Goal: Information Seeking & Learning: Learn about a topic

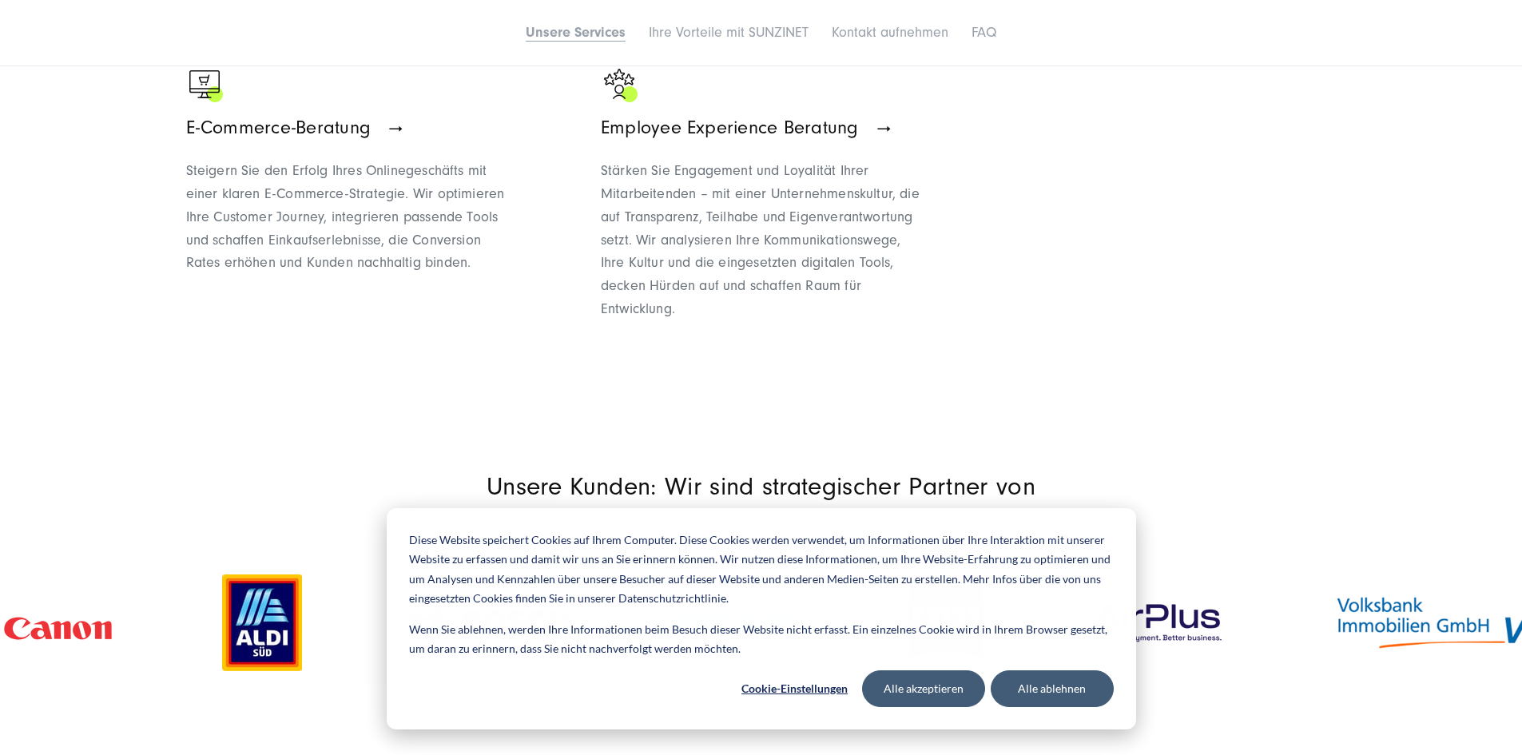
scroll to position [1998, 0]
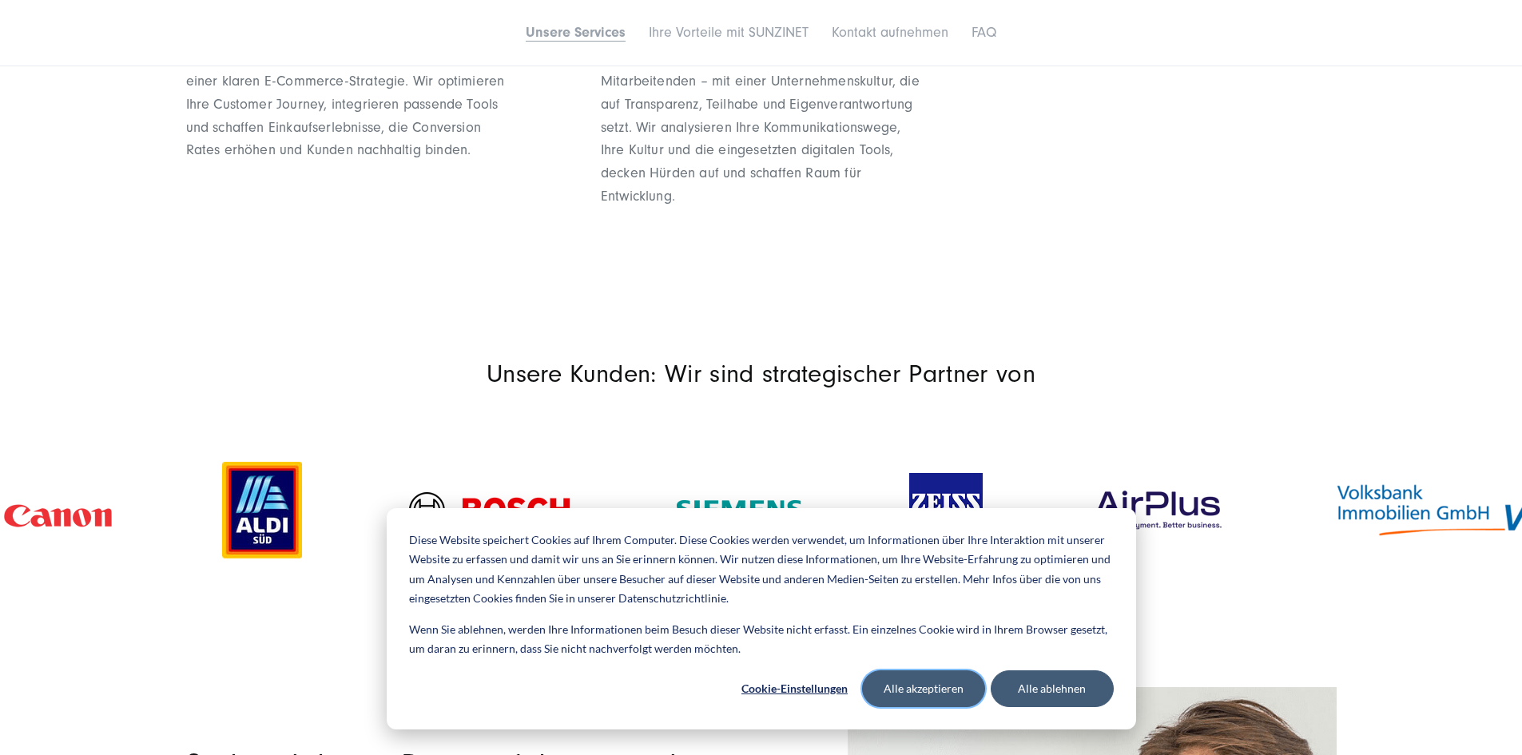
click at [944, 678] on button "Alle akzeptieren" at bounding box center [923, 688] width 123 height 37
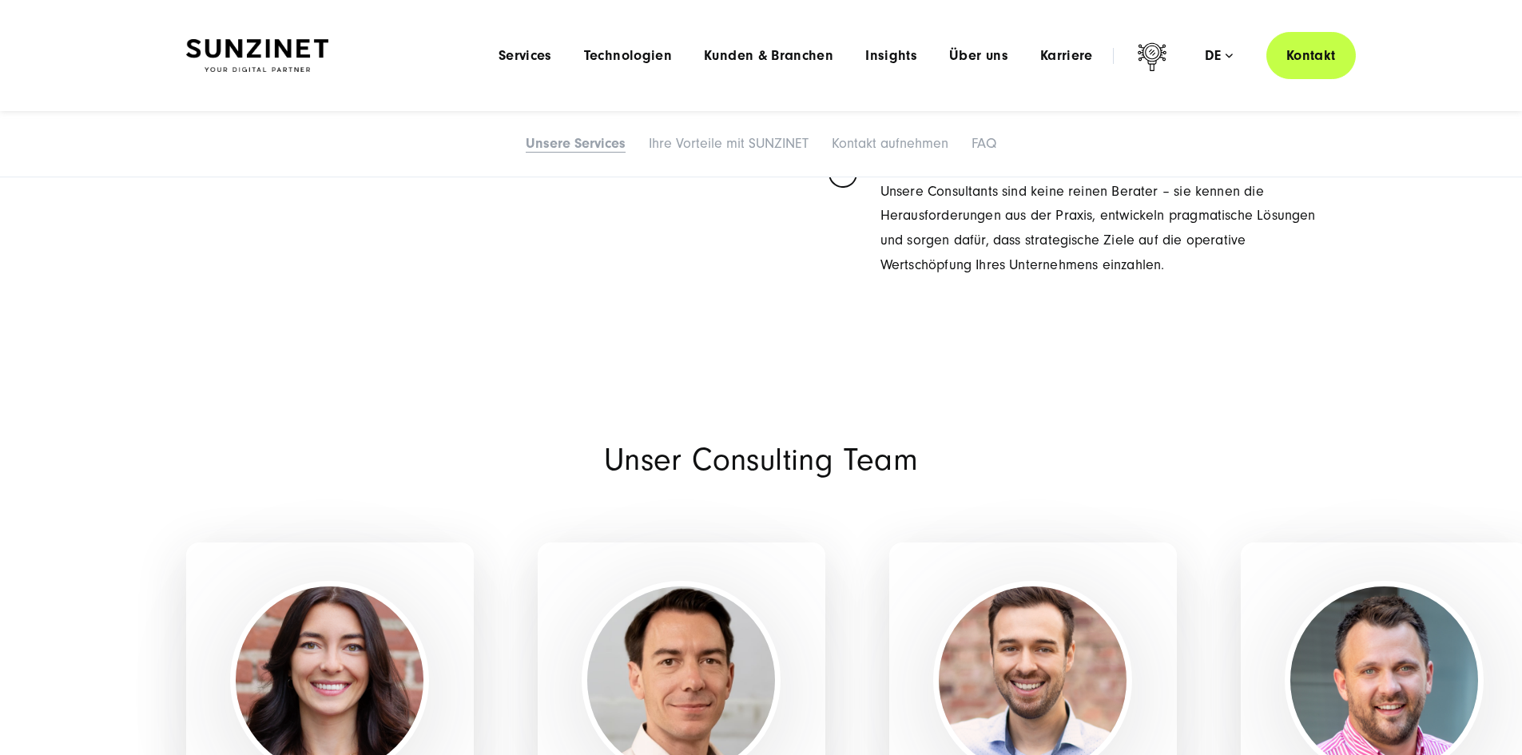
scroll to position [4954, 0]
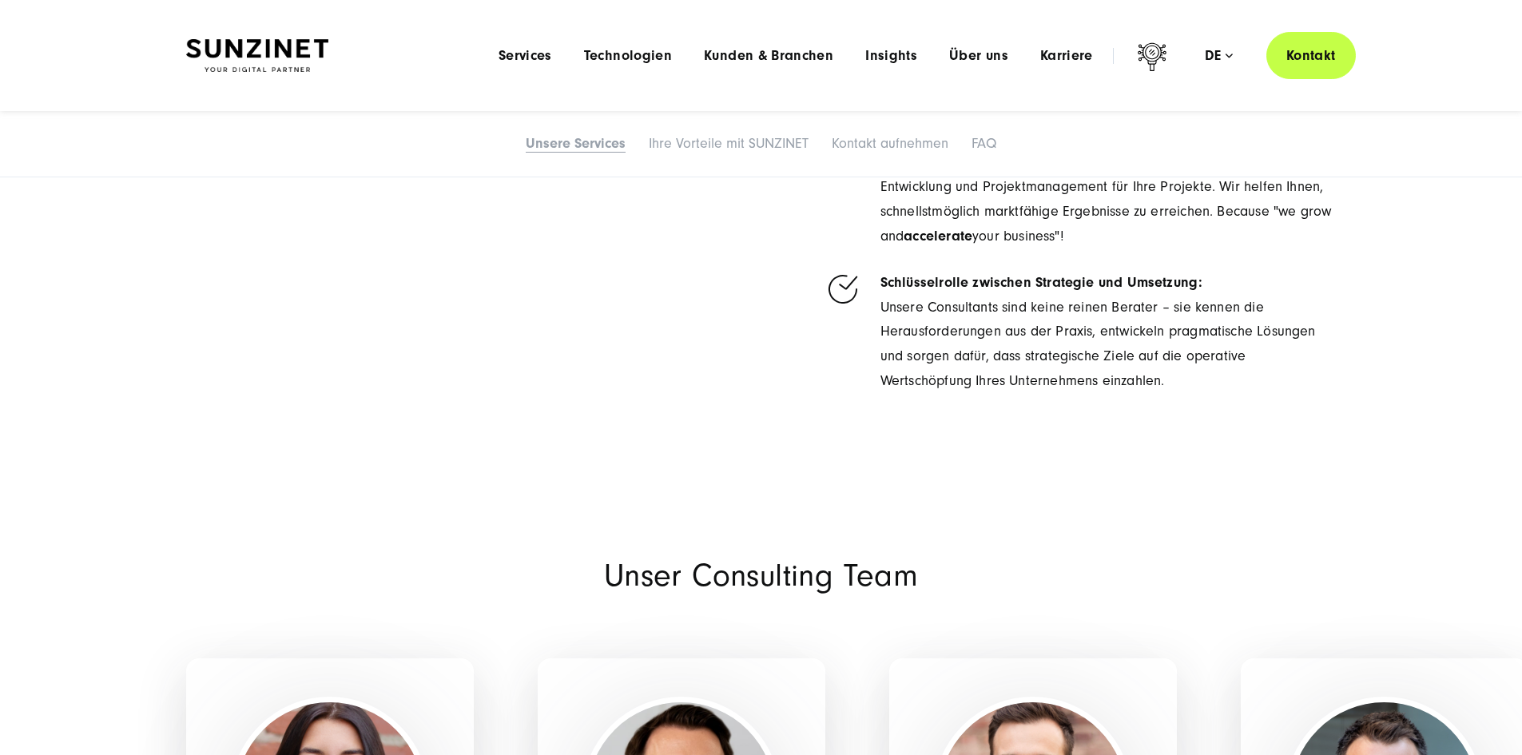
scroll to position [4874, 0]
